Goal: Task Accomplishment & Management: Manage account settings

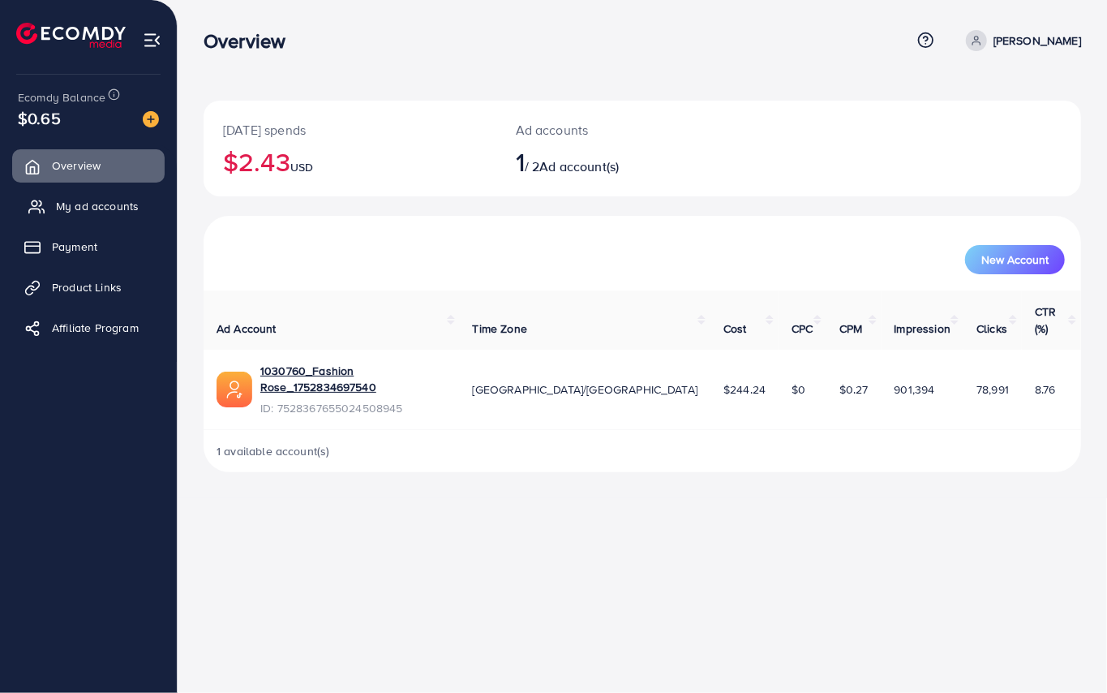
click at [81, 205] on span "My ad accounts" at bounding box center [97, 206] width 83 height 16
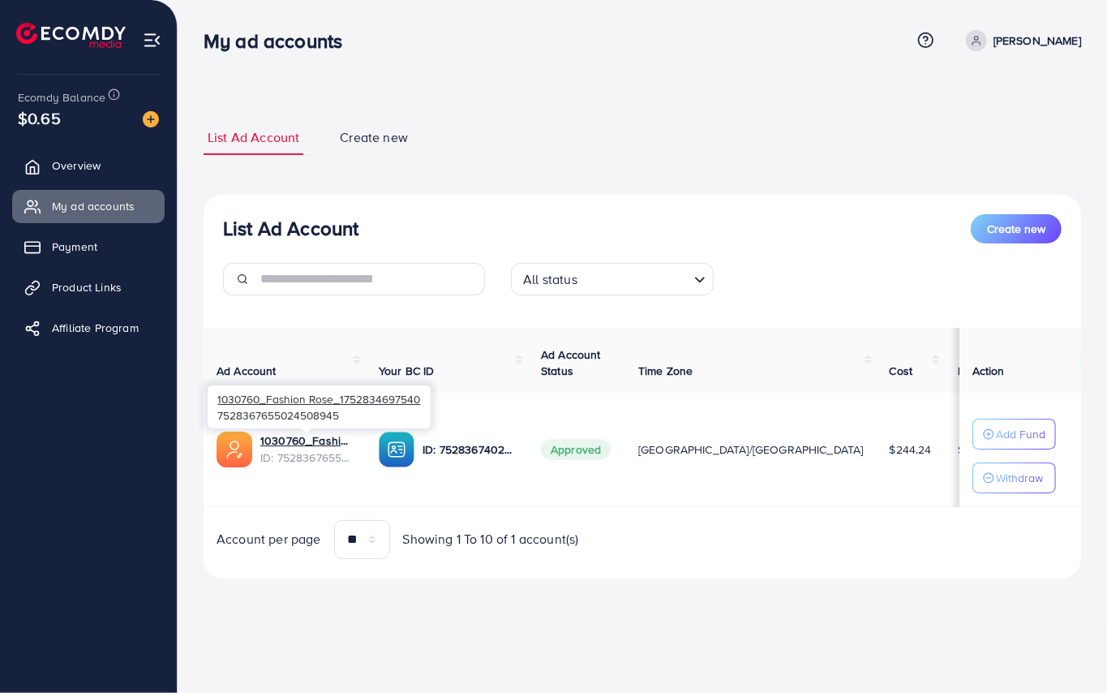
click at [298, 432] on div "1030760_Fashion Rose_1752834697540 7528367655024508945" at bounding box center [319, 406] width 223 height 53
click at [298, 436] on link "1030760_Fashion Rose_1752834697540" at bounding box center [306, 440] width 92 height 16
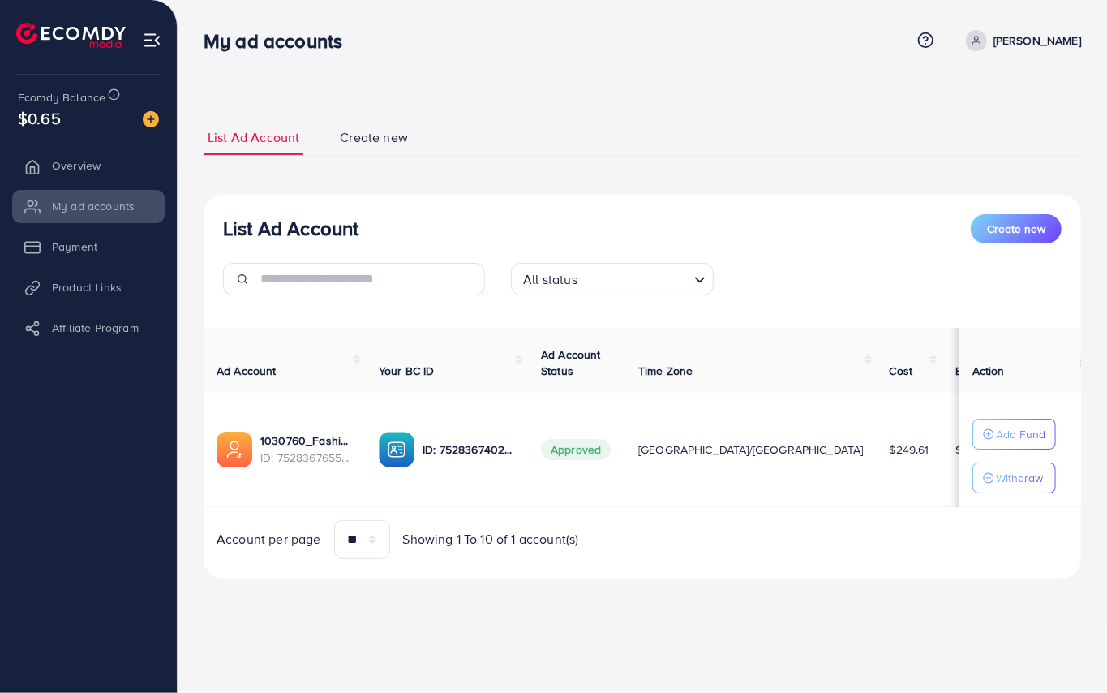
click at [56, 240] on li "Payment" at bounding box center [88, 246] width 177 height 32
click at [62, 250] on span "Payment" at bounding box center [78, 246] width 45 height 16
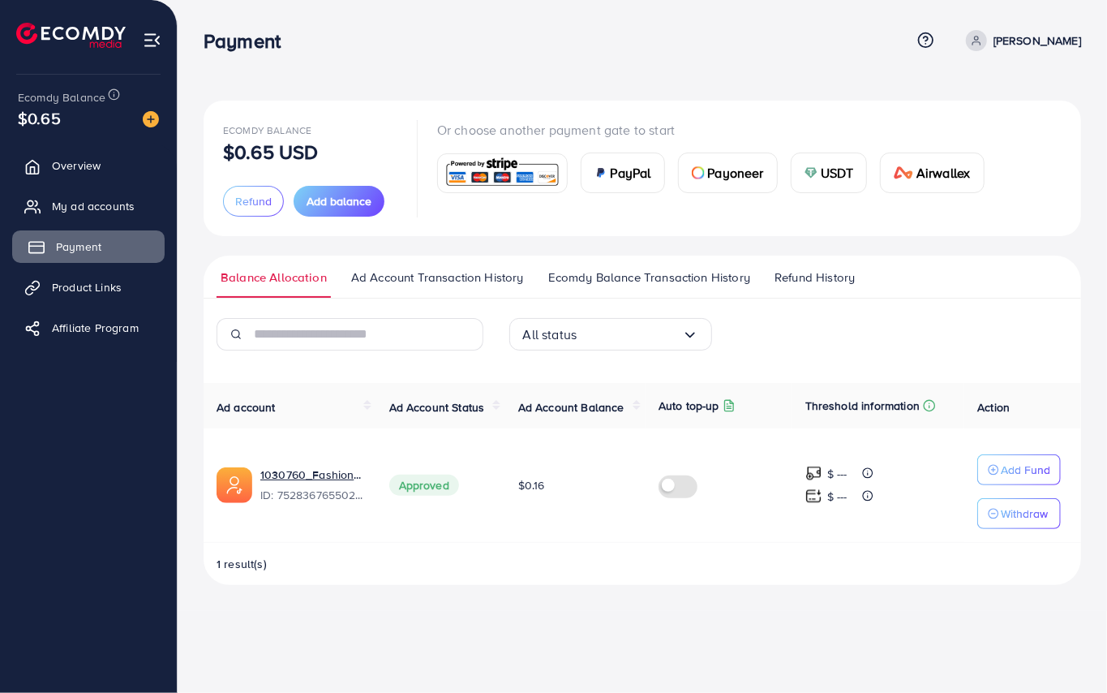
click at [88, 237] on link "Payment" at bounding box center [88, 246] width 152 height 32
click at [79, 208] on span "My ad accounts" at bounding box center [97, 206] width 83 height 16
